Goal: Task Accomplishment & Management: Complete application form

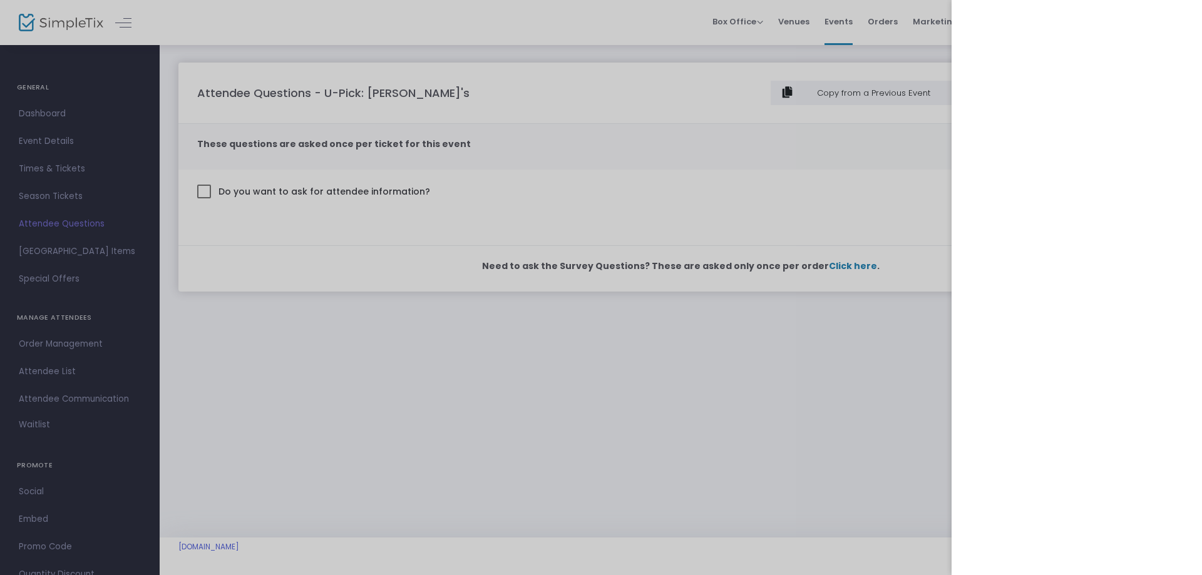
scroll to position [40, 0]
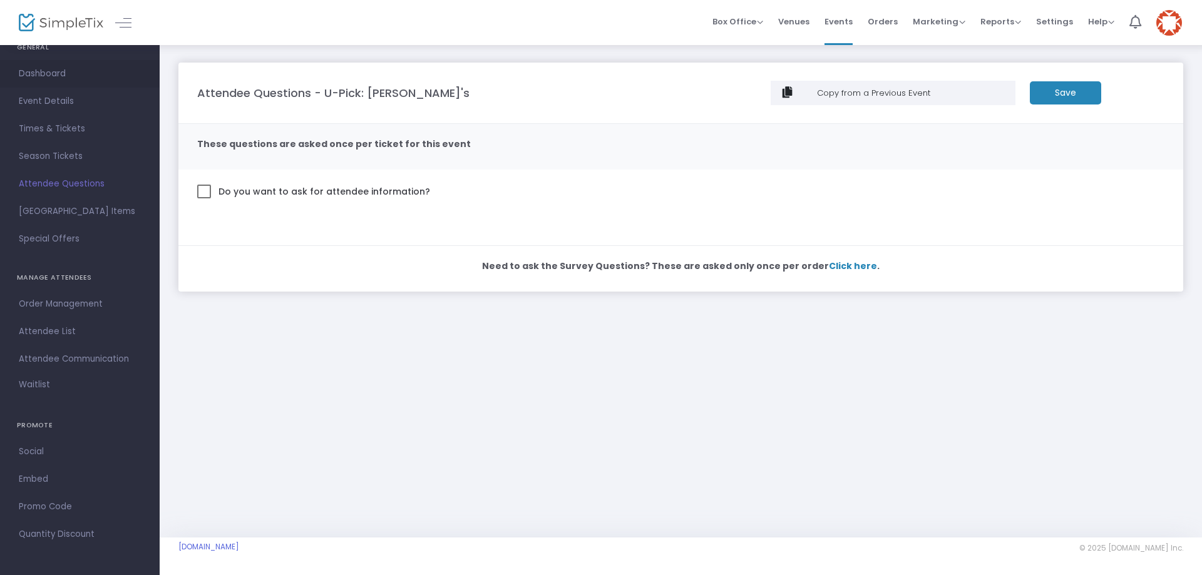
click at [49, 72] on span "Dashboard" at bounding box center [80, 74] width 122 height 16
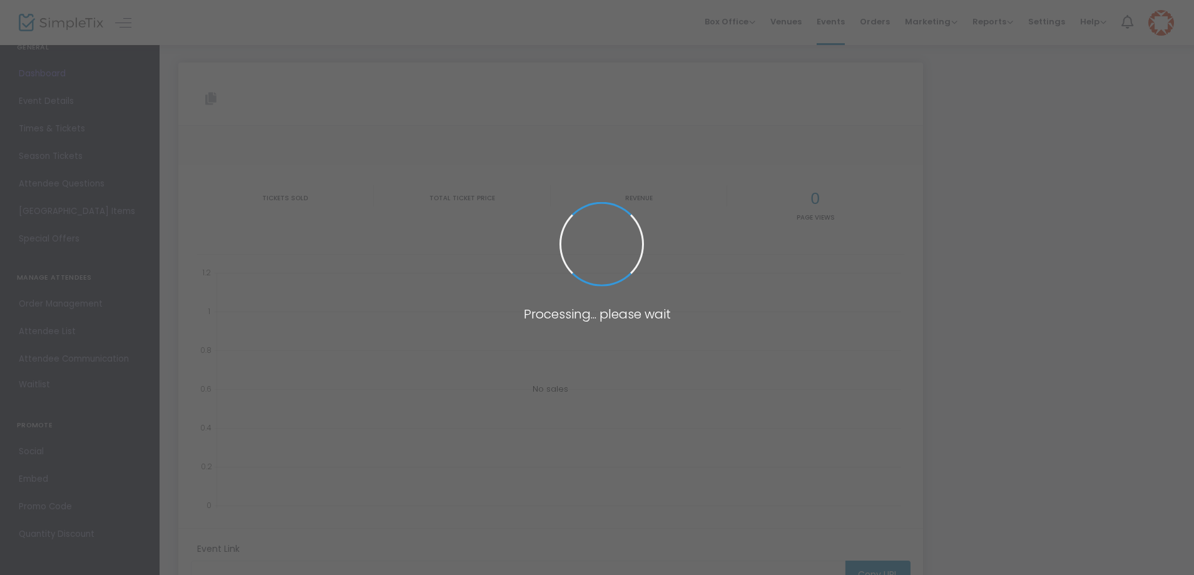
type input "[URL][DOMAIN_NAME]"
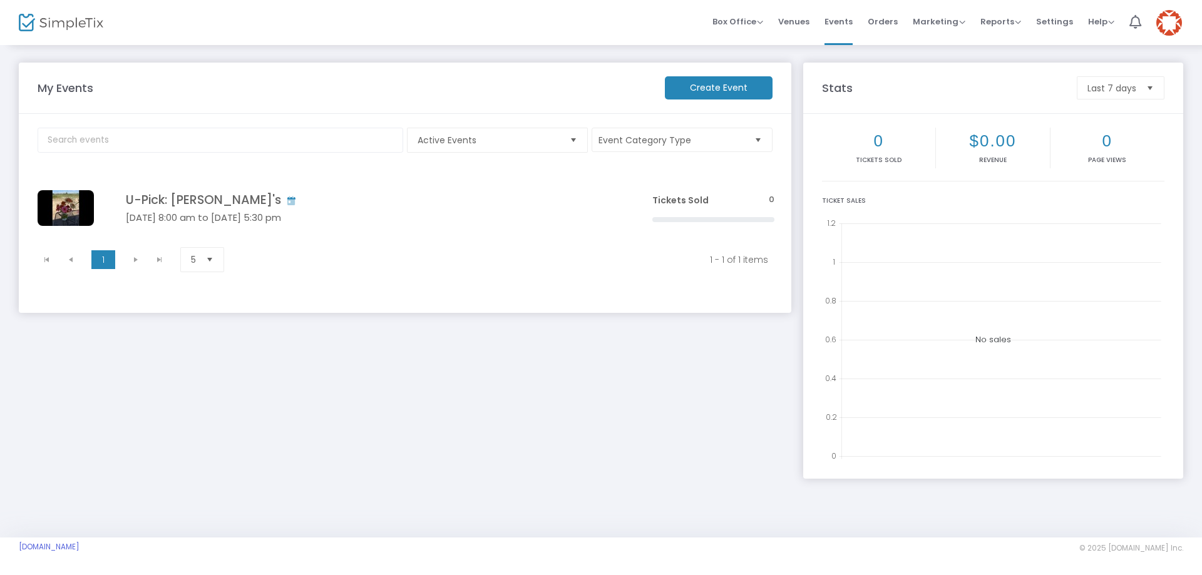
click at [717, 86] on m-button "Create Event" at bounding box center [719, 87] width 108 height 23
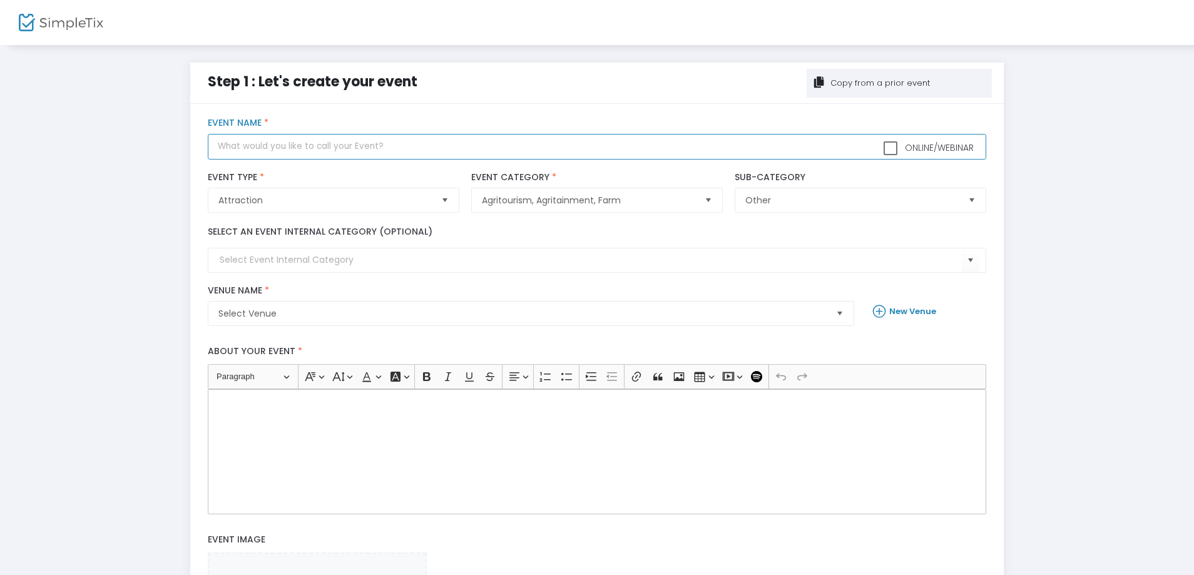
click at [301, 148] on input "text" at bounding box center [597, 147] width 778 height 26
type input "Sunrise OR Sunset Picking"
click at [448, 198] on span "Select" at bounding box center [444, 200] width 21 height 21
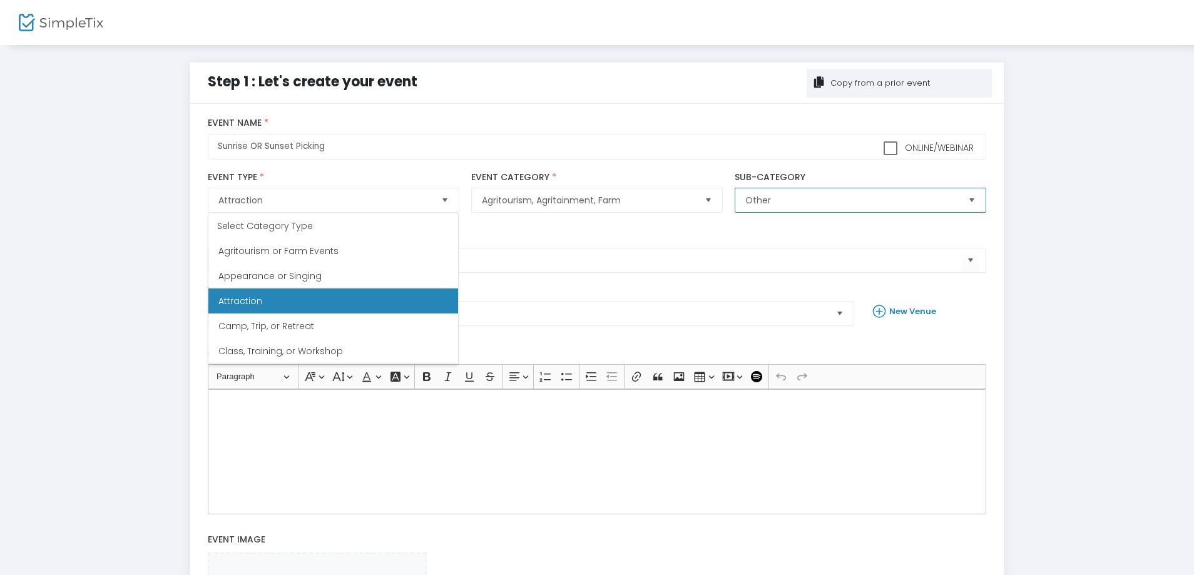
click at [802, 202] on span "Other" at bounding box center [852, 200] width 212 height 13
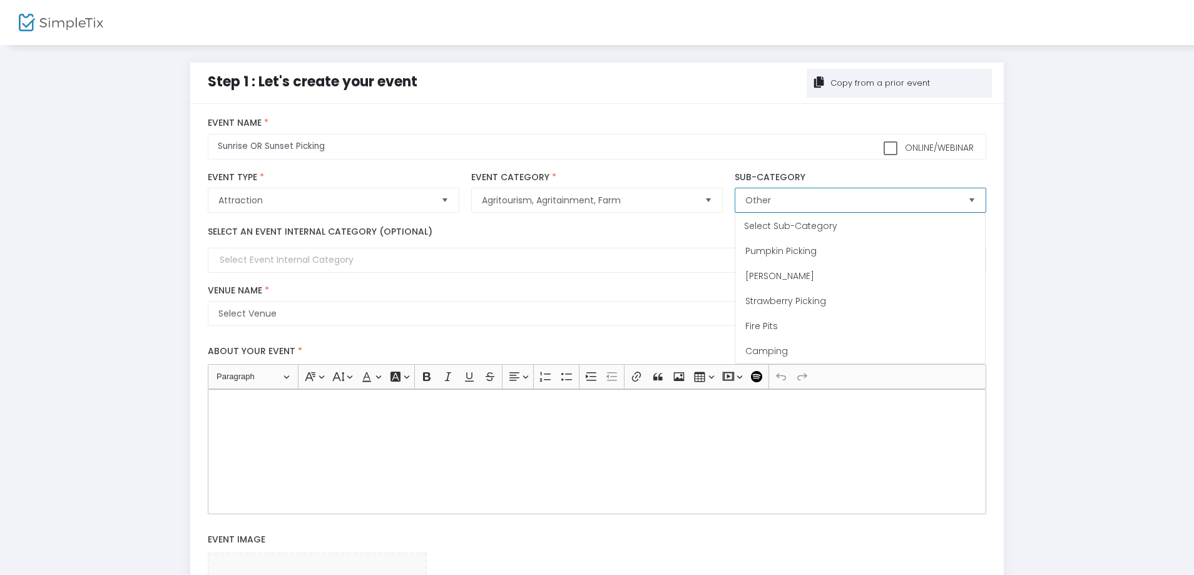
scroll to position [25, 0]
click at [285, 256] on input at bounding box center [591, 260] width 742 height 13
click at [287, 259] on input at bounding box center [591, 260] width 742 height 13
click at [392, 264] on input at bounding box center [591, 260] width 742 height 13
click at [973, 259] on span "Select" at bounding box center [970, 260] width 21 height 21
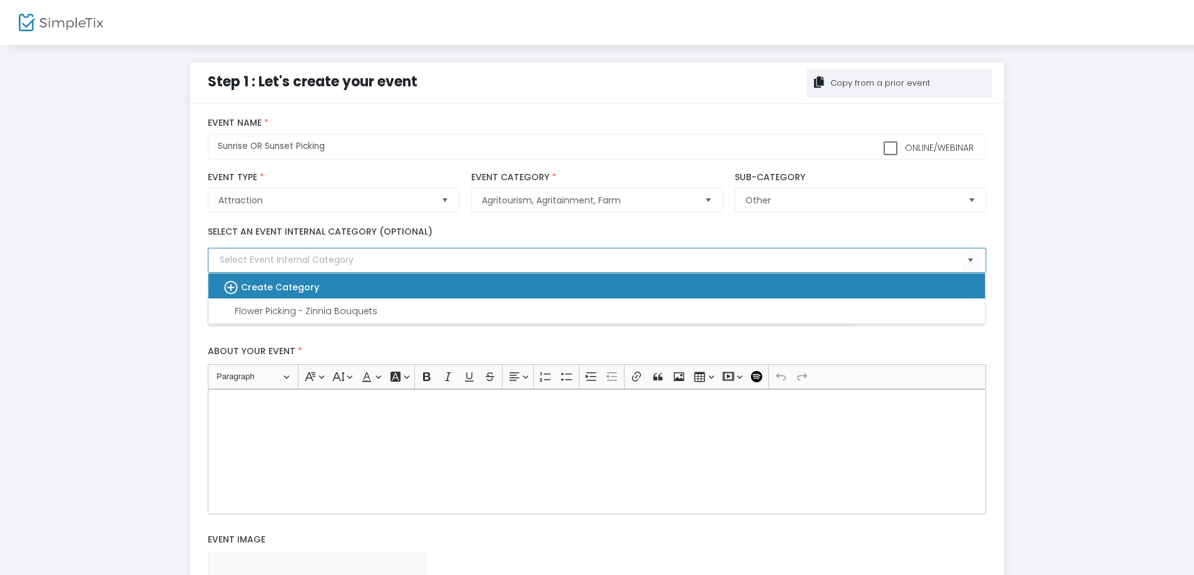
click at [276, 283] on b "Create Category" at bounding box center [280, 287] width 78 height 13
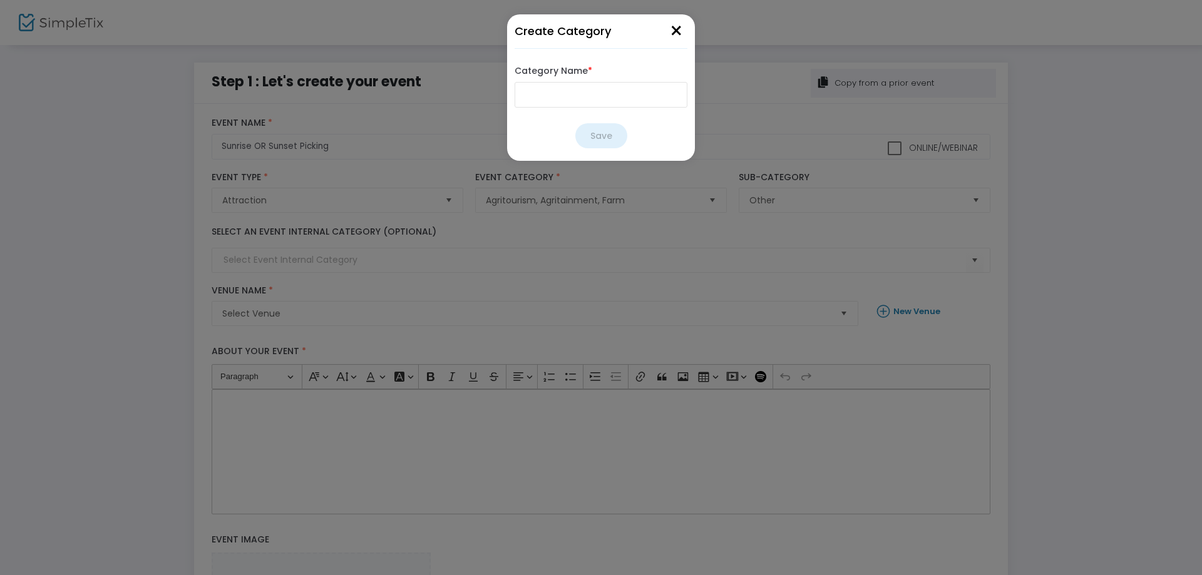
click at [543, 96] on input "Category Name *" at bounding box center [601, 95] width 173 height 26
type input "Sunrise Or Sunset Picking"
click at [600, 133] on button "Save" at bounding box center [601, 135] width 52 height 25
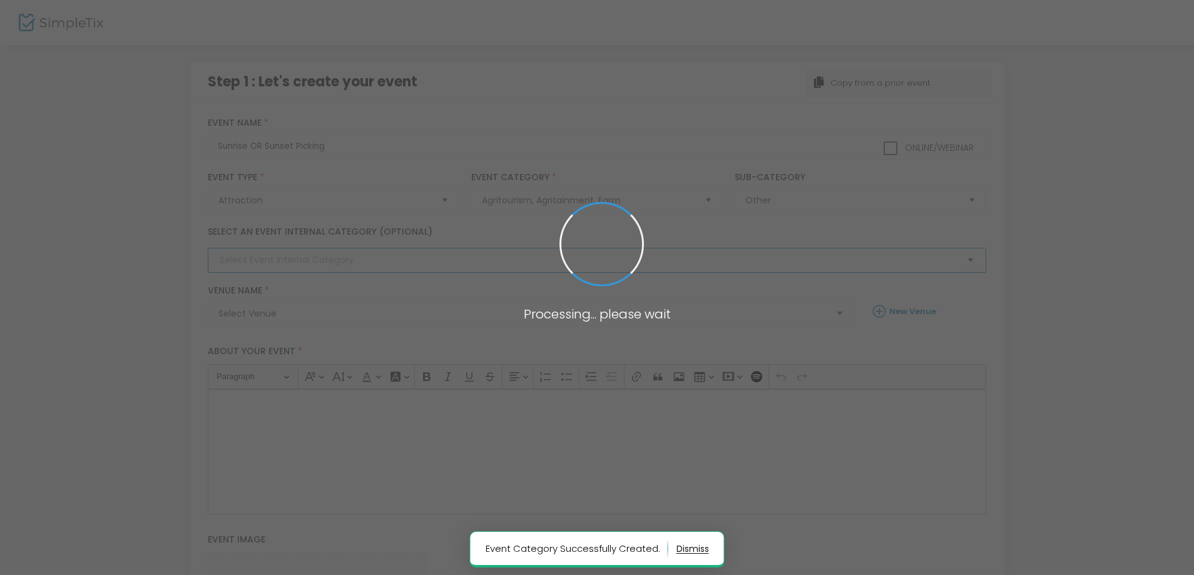
type input "Sunrise Or Sunset Picking"
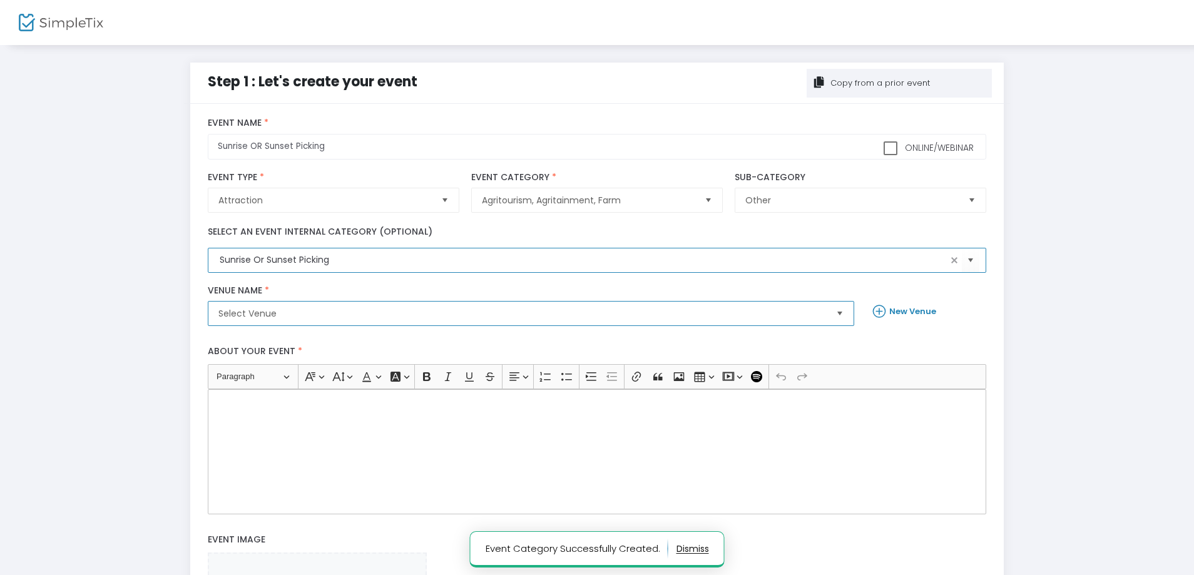
click at [265, 314] on span "Select Venue" at bounding box center [522, 313] width 608 height 13
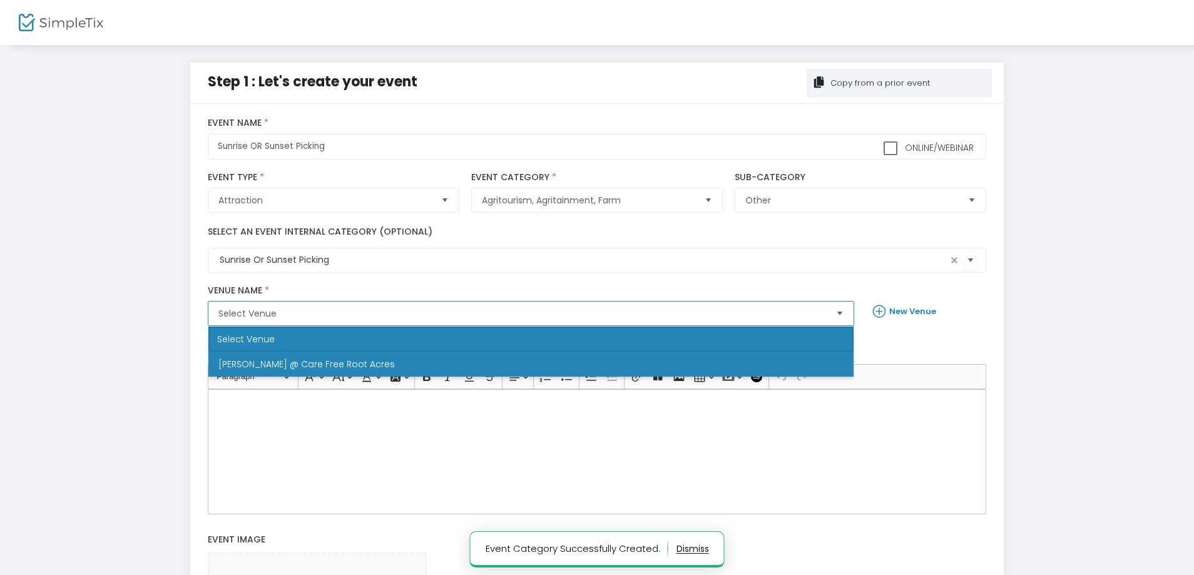
click at [268, 365] on span "[PERSON_NAME] @ Care Free Root Acres" at bounding box center [306, 364] width 177 height 13
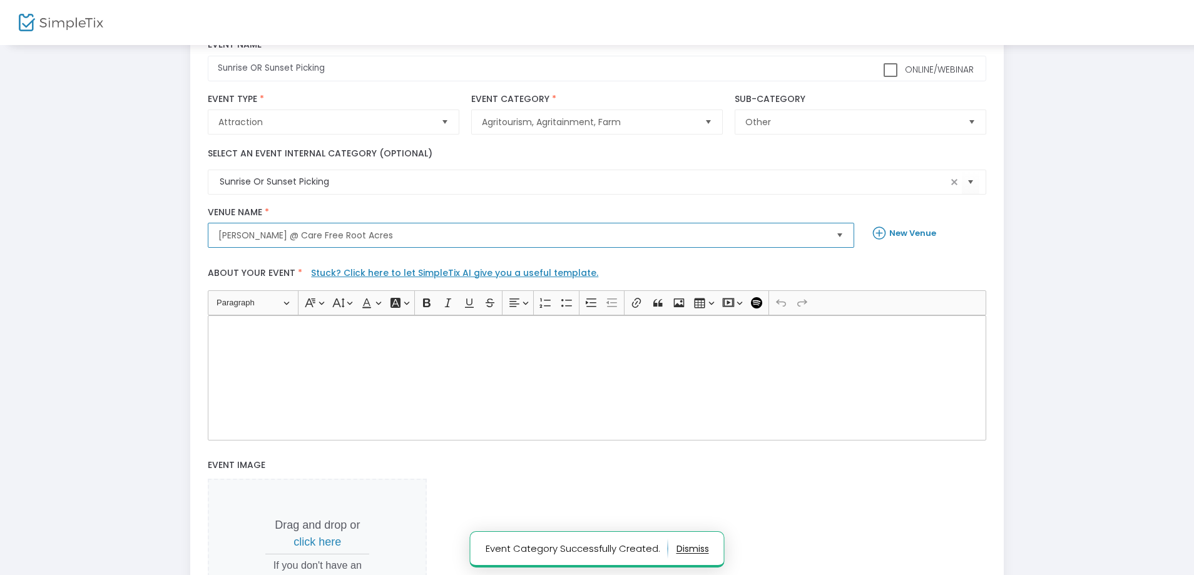
scroll to position [125, 0]
